Goal: Task Accomplishment & Management: Use online tool/utility

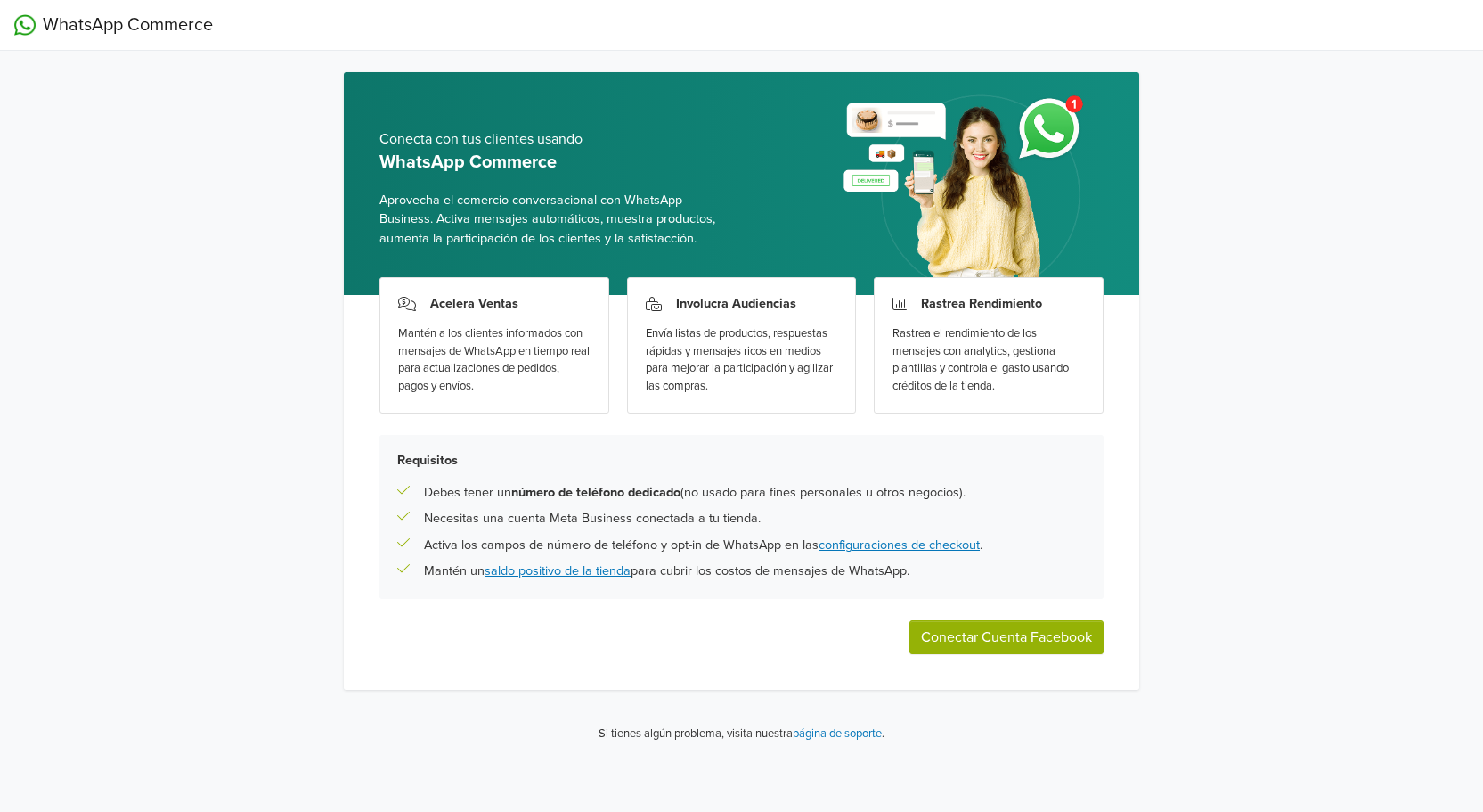
click at [1024, 641] on button "Conectar Cuenta Facebook" at bounding box center [1006, 637] width 194 height 34
click at [932, 646] on button "Conectar Cuenta Facebook" at bounding box center [1006, 637] width 194 height 34
click at [986, 701] on div "Conecta con tus clientes usando WhatsApp Commerce Aprovecha el comercio convers…" at bounding box center [742, 414] width 824 height 685
click at [958, 625] on button "Conectar Cuenta Facebook" at bounding box center [1006, 637] width 194 height 34
